Goal: Transaction & Acquisition: Download file/media

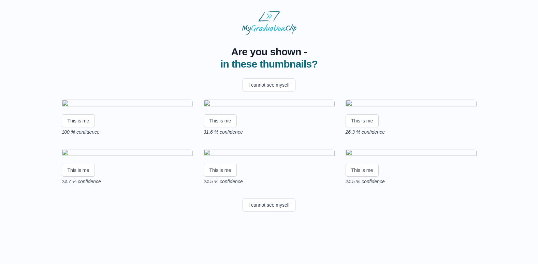
click at [131, 109] on img at bounding box center [127, 104] width 131 height 9
click at [75, 127] on button "This is me" at bounding box center [78, 120] width 33 height 13
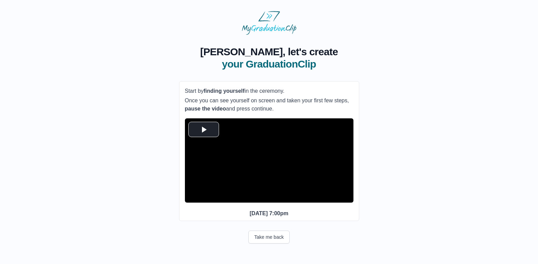
scroll to position [8, 0]
click at [204, 129] on span "Video Player" at bounding box center [204, 129] width 0 height 0
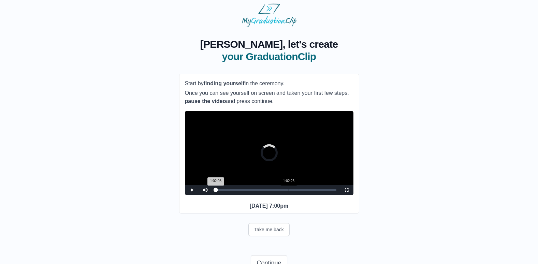
click at [288, 195] on div "Loaded : 0% 1:02:26 1:02:08 Progress : 0%" at bounding box center [276, 190] width 128 height 10
drag, startPoint x: 287, startPoint y: 202, endPoint x: 294, endPoint y: 203, distance: 6.6
click at [294, 195] on div "Loaded : 0% 1:06:31 1:01:16 Progress : 0%" at bounding box center [276, 190] width 128 height 10
click at [306, 195] on div "Loaded : 0% 1:17:01 1:06:54 Progress : 0%" at bounding box center [276, 190] width 128 height 10
drag, startPoint x: 306, startPoint y: 202, endPoint x: 284, endPoint y: 201, distance: 22.6
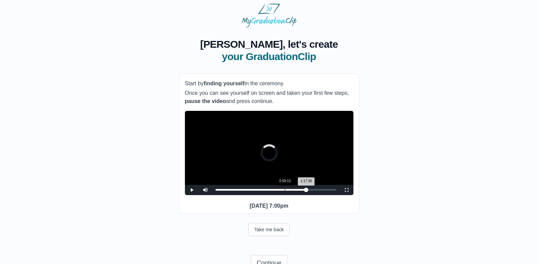
click at [284, 191] on div "1:17:36 Progress : 0%" at bounding box center [261, 190] width 91 height 2
drag, startPoint x: 284, startPoint y: 201, endPoint x: 271, endPoint y: 199, distance: 12.7
click at [271, 195] on div "Loaded : 0% 0:47:33 0:58:21 Progress : 0%" at bounding box center [276, 190] width 128 height 10
click at [276, 191] on div "0:51:20" at bounding box center [276, 190] width 0 height 2
click at [280, 195] on div "Loaded : 0% 0:55:26 0:51:06 Progress : 0%" at bounding box center [276, 190] width 128 height 10
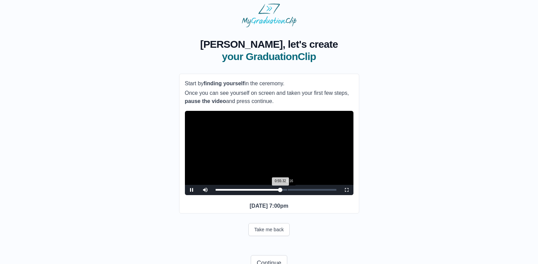
click at [287, 195] on div "Loaded : 0% 1:01:16 0:55:32 Progress : 0%" at bounding box center [276, 190] width 128 height 10
click at [291, 195] on div "Loaded : 0% 1:04:46 1:01:19 Progress : 0%" at bounding box center [276, 190] width 128 height 10
click at [271, 236] on button "Take me back" at bounding box center [268, 229] width 41 height 13
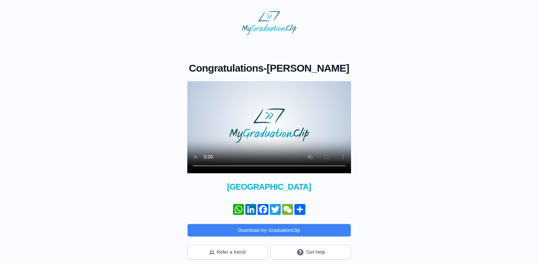
click at [252, 138] on video at bounding box center [269, 127] width 164 height 92
click at [422, 227] on div "Congratulations - Jane Nuttall × Share your GraduationClip now! WhatsApp Linked…" at bounding box center [269, 147] width 516 height 225
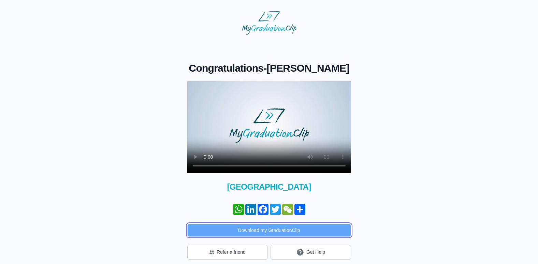
click at [263, 230] on button "Download my GraduationClip" at bounding box center [269, 230] width 164 height 13
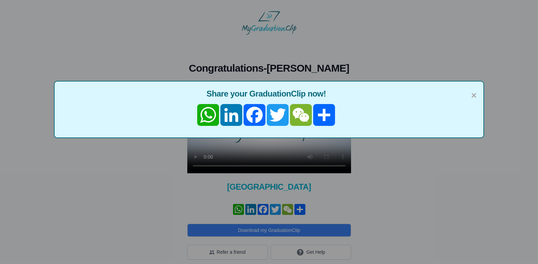
drag, startPoint x: 455, startPoint y: 222, endPoint x: 343, endPoint y: 210, distance: 113.3
click at [455, 223] on div "× Share your GraduationClip now! WhatsApp LinkedIn Facebook Twitter WeChat Share" at bounding box center [269, 132] width 538 height 264
click at [476, 95] on div "× Share your GraduationClip now! WhatsApp LinkedIn Facebook Twitter WeChat Share" at bounding box center [269, 109] width 431 height 57
click at [475, 96] on span "×" at bounding box center [473, 95] width 5 height 14
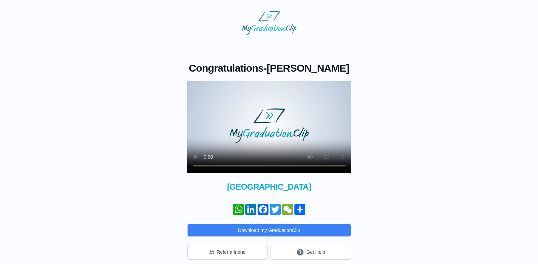
drag, startPoint x: 260, startPoint y: 140, endPoint x: 264, endPoint y: 140, distance: 3.8
click at [260, 140] on video at bounding box center [269, 127] width 164 height 92
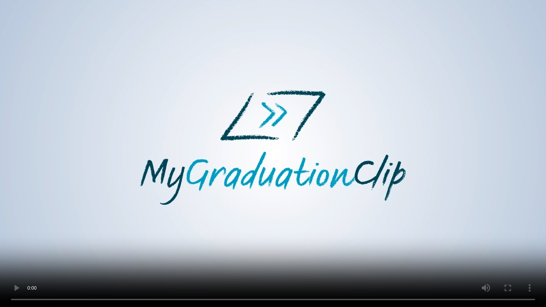
drag, startPoint x: 537, startPoint y: 94, endPoint x: 543, endPoint y: 98, distance: 7.1
click at [541, 96] on video at bounding box center [273, 153] width 546 height 307
click at [543, 51] on video at bounding box center [273, 153] width 546 height 307
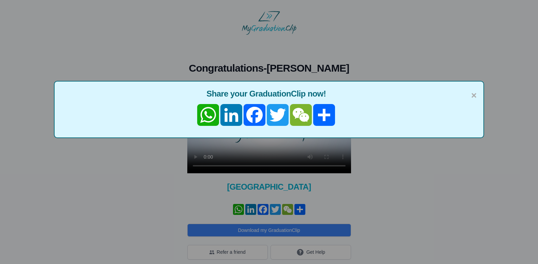
drag, startPoint x: 518, startPoint y: 141, endPoint x: 474, endPoint y: 73, distance: 80.3
click at [517, 140] on div "× Share your GraduationClip now! WhatsApp LinkedIn Facebook Twitter WeChat Share" at bounding box center [269, 132] width 538 height 264
click at [470, 98] on span "Share your GraduationClip now!" at bounding box center [269, 93] width 416 height 11
